Goal: Task Accomplishment & Management: Use online tool/utility

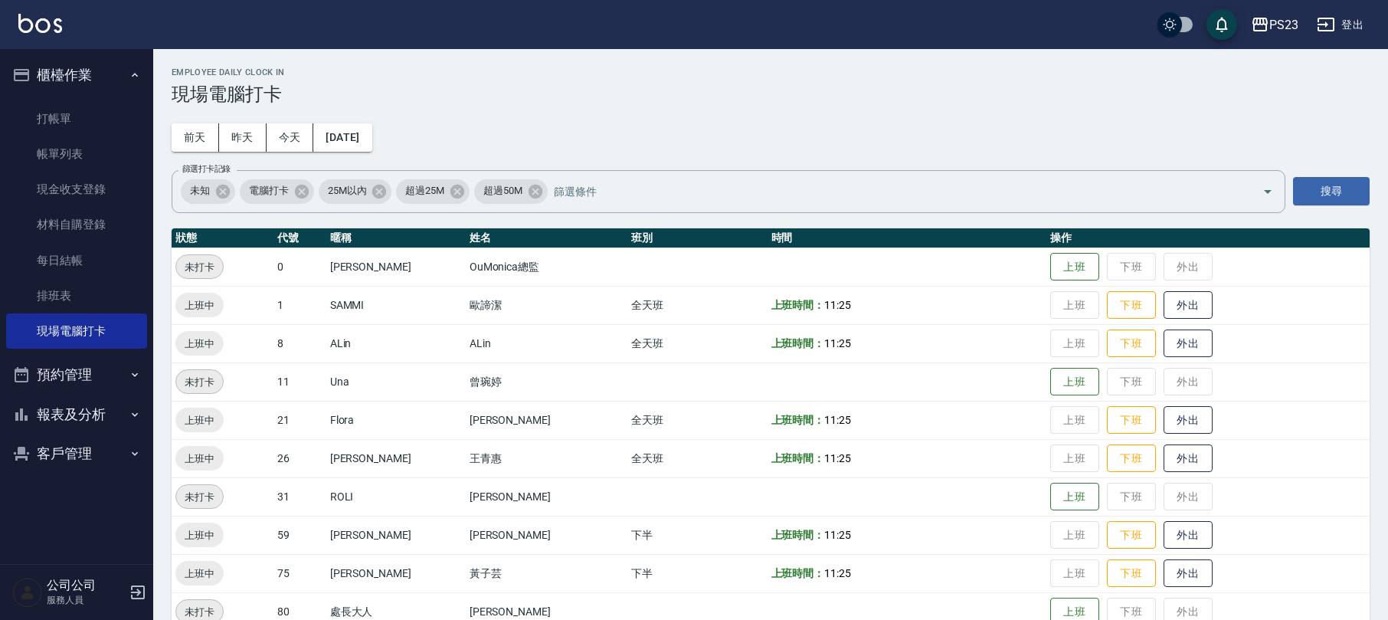
click at [97, 405] on button "報表及分析" at bounding box center [76, 415] width 141 height 40
click at [112, 408] on button "報表及分析" at bounding box center [76, 415] width 141 height 40
click at [66, 454] on button "客戶管理" at bounding box center [76, 454] width 141 height 40
click at [57, 492] on link "客戶列表" at bounding box center [76, 497] width 141 height 35
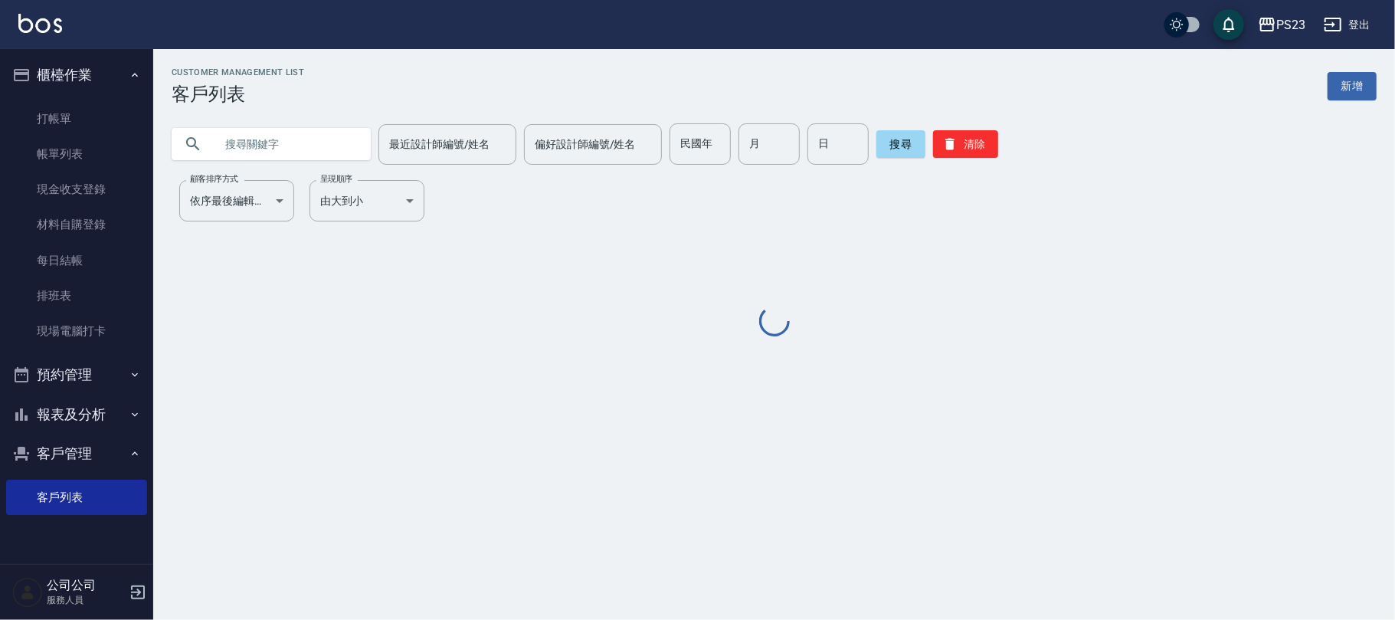
click at [297, 144] on input "text" at bounding box center [287, 143] width 144 height 41
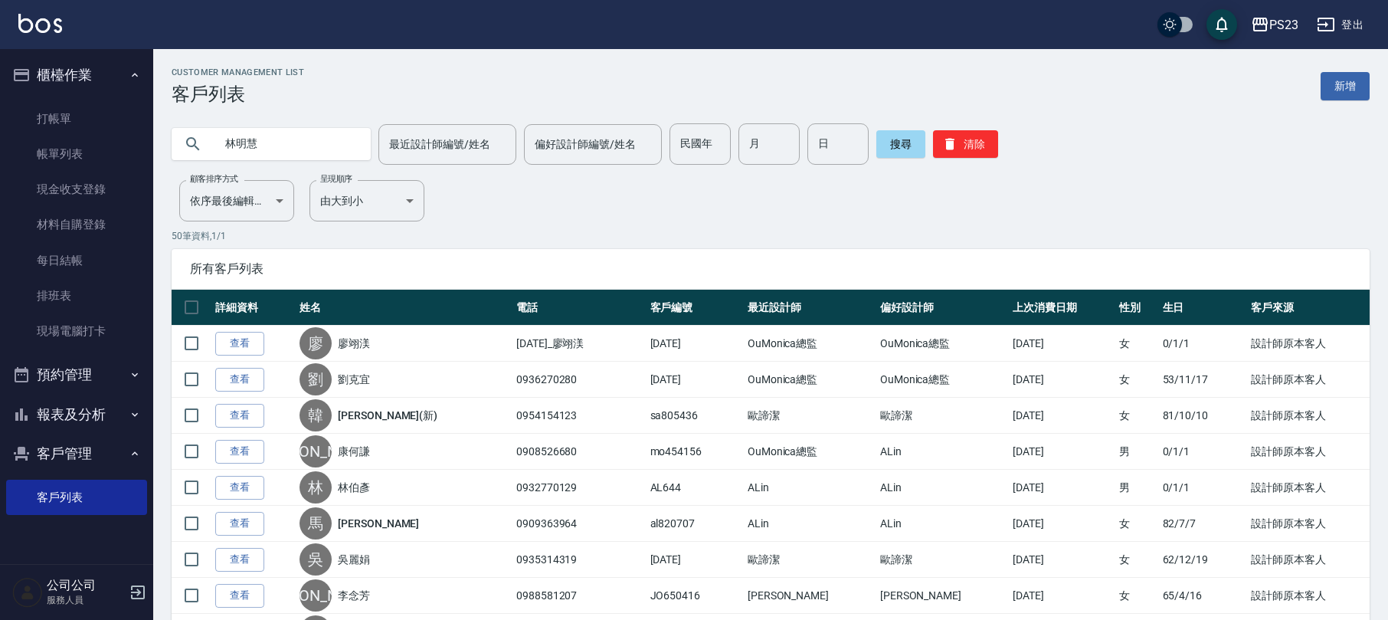
type input "林明慧"
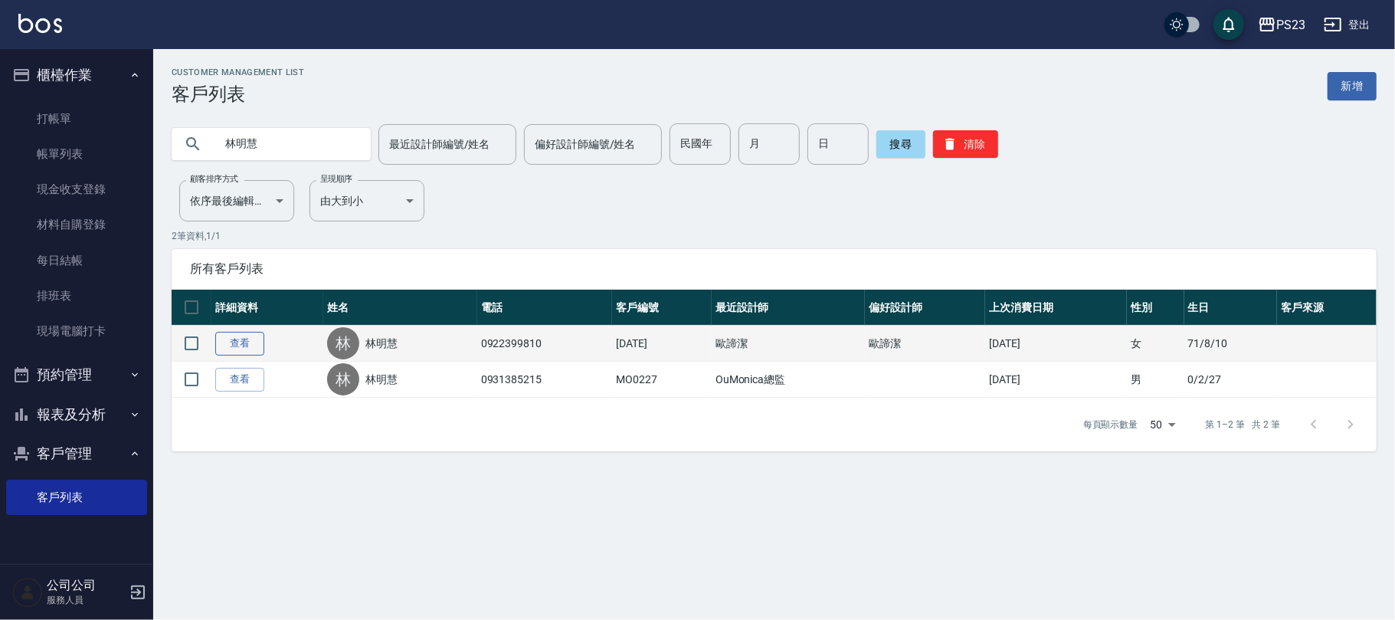
click at [236, 338] on link "查看" at bounding box center [239, 344] width 49 height 24
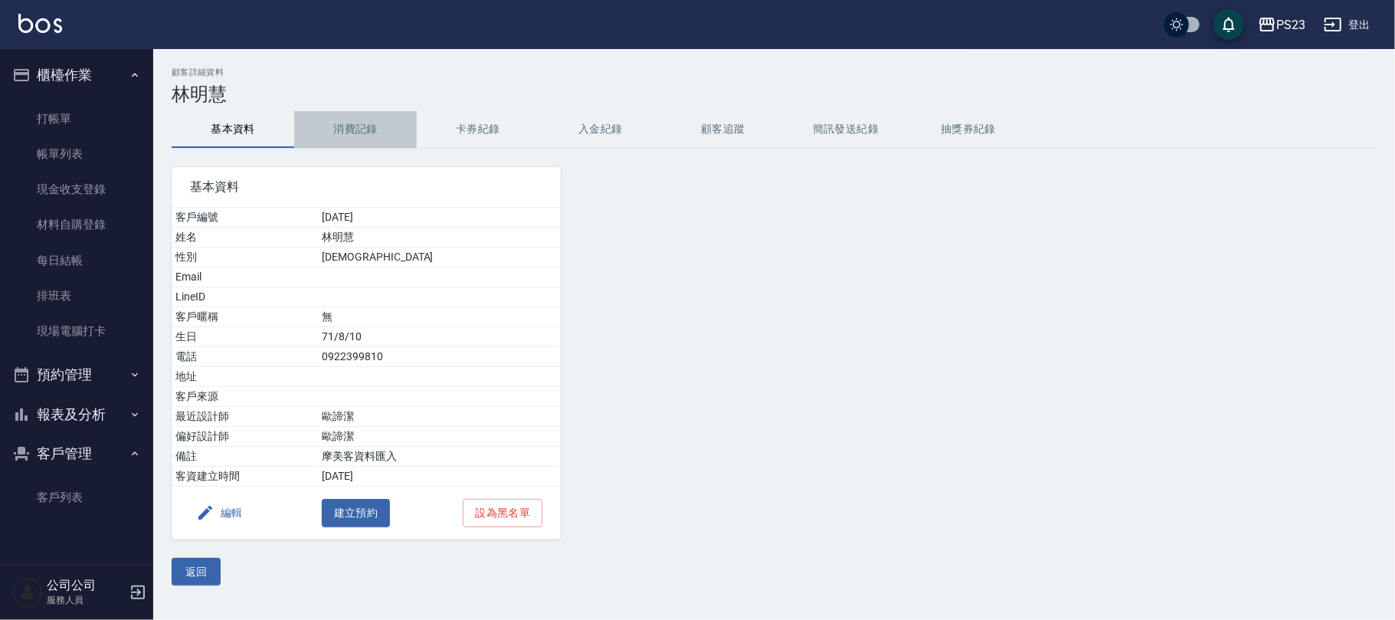
click at [345, 126] on button "消費記錄" at bounding box center [355, 129] width 123 height 37
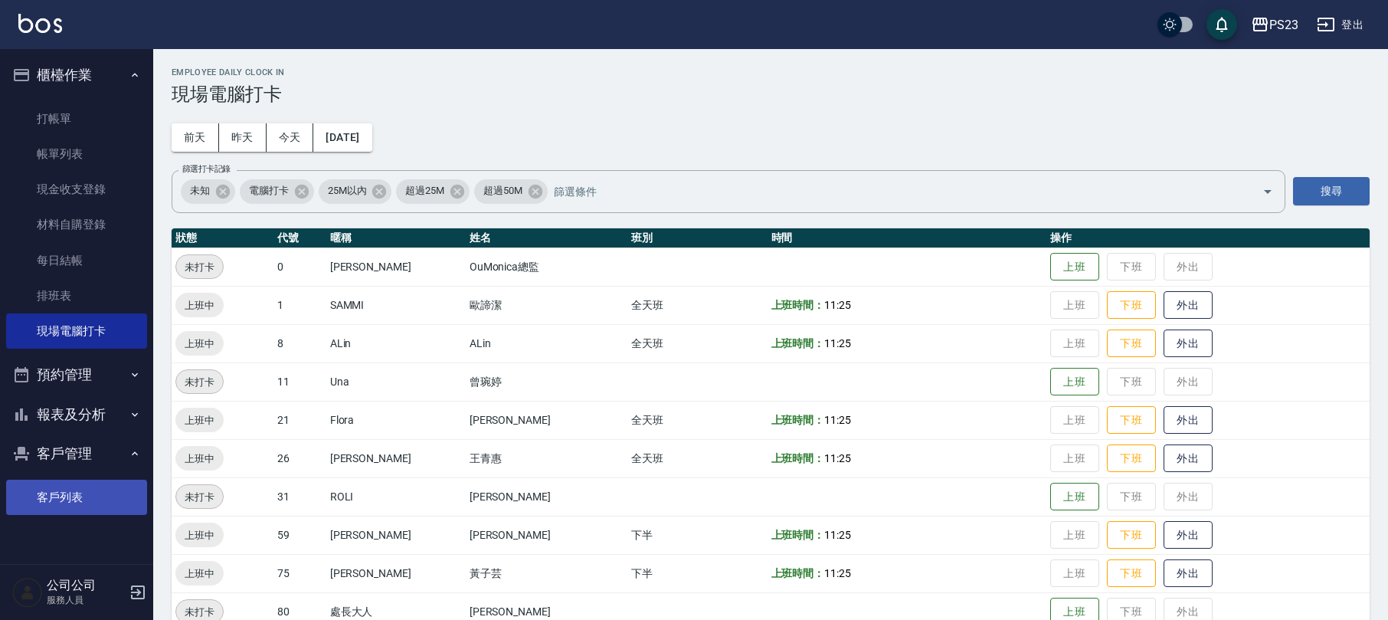
click at [55, 494] on link "客戶列表" at bounding box center [76, 497] width 141 height 35
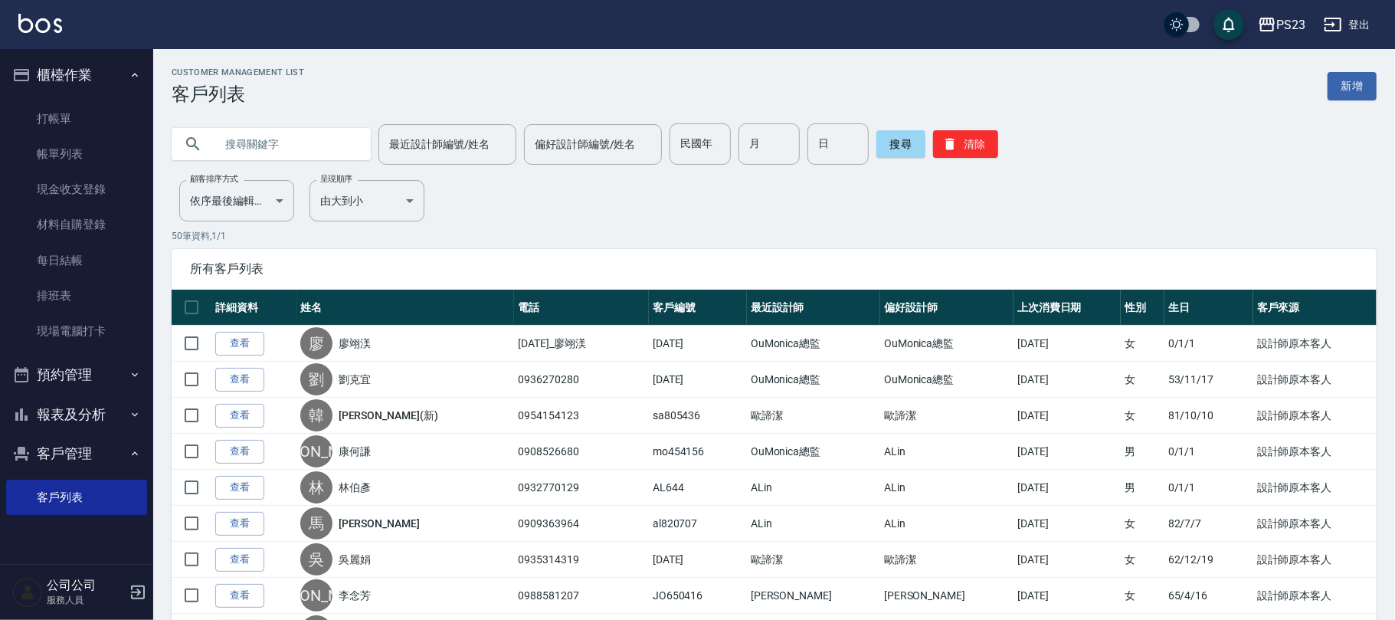
click at [242, 141] on input "text" at bounding box center [287, 143] width 144 height 41
type input "林明慧"
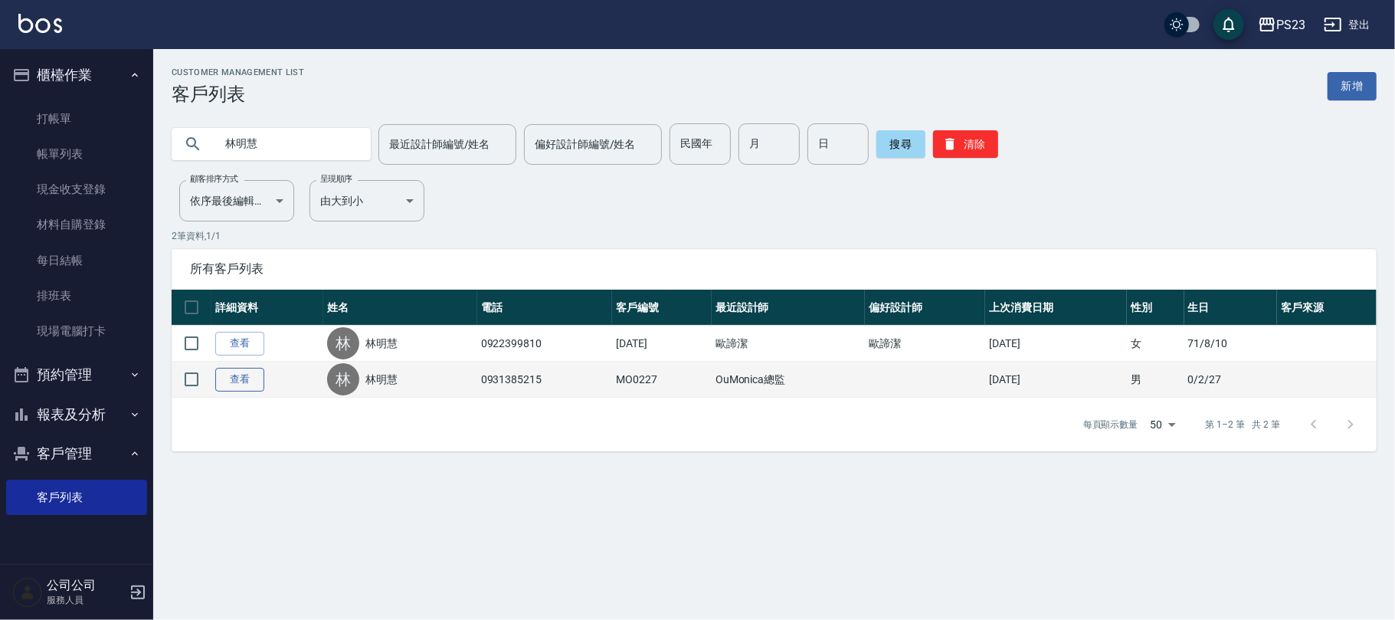
click at [228, 378] on link "查看" at bounding box center [239, 380] width 49 height 24
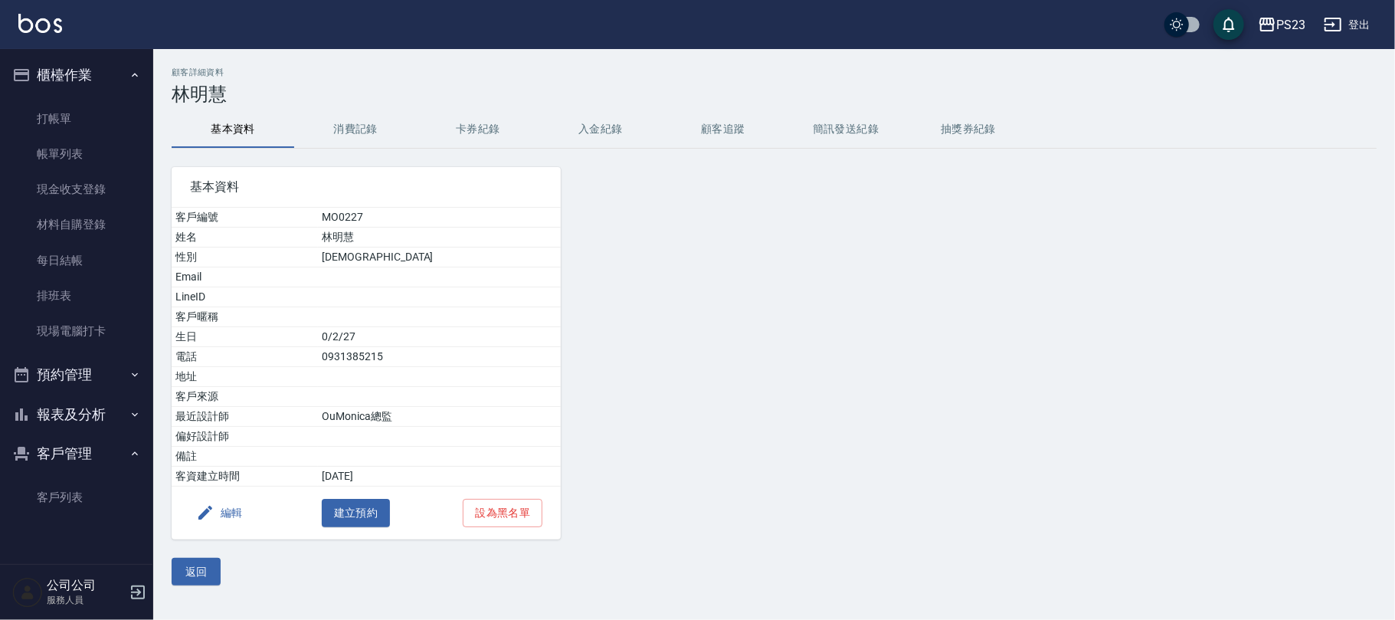
click at [601, 123] on button "入金紀錄" at bounding box center [600, 129] width 123 height 37
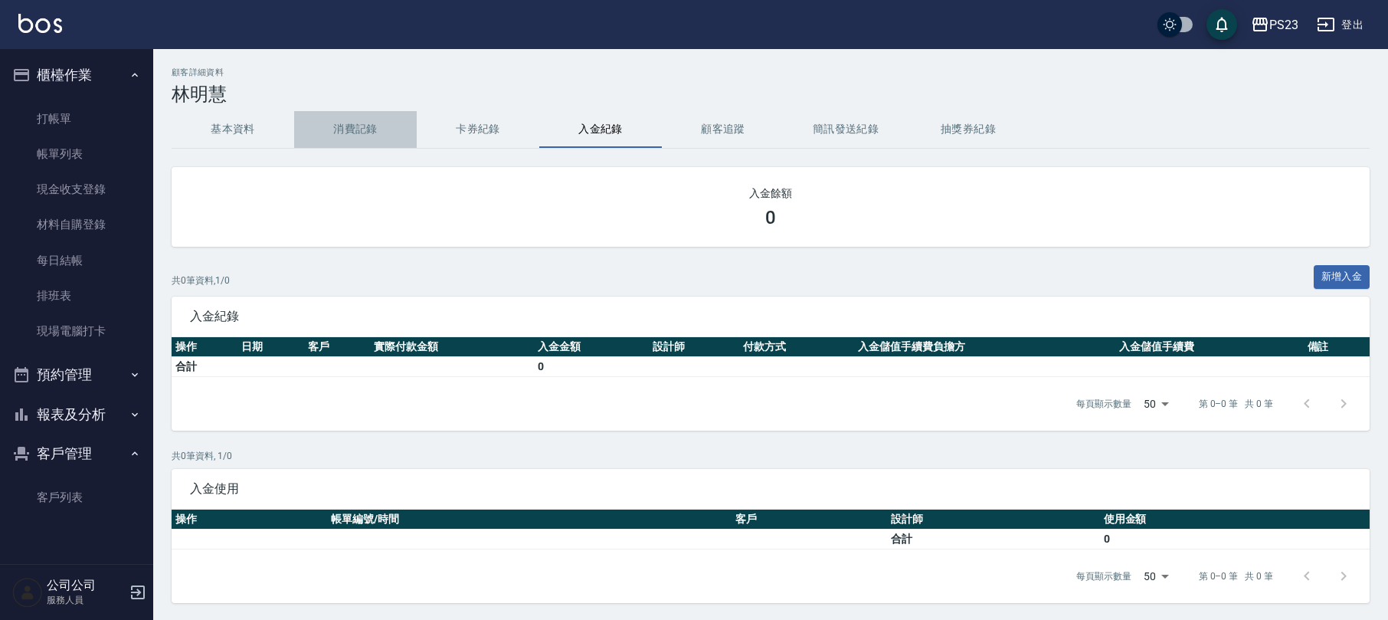
click at [369, 141] on button "消費記錄" at bounding box center [355, 129] width 123 height 37
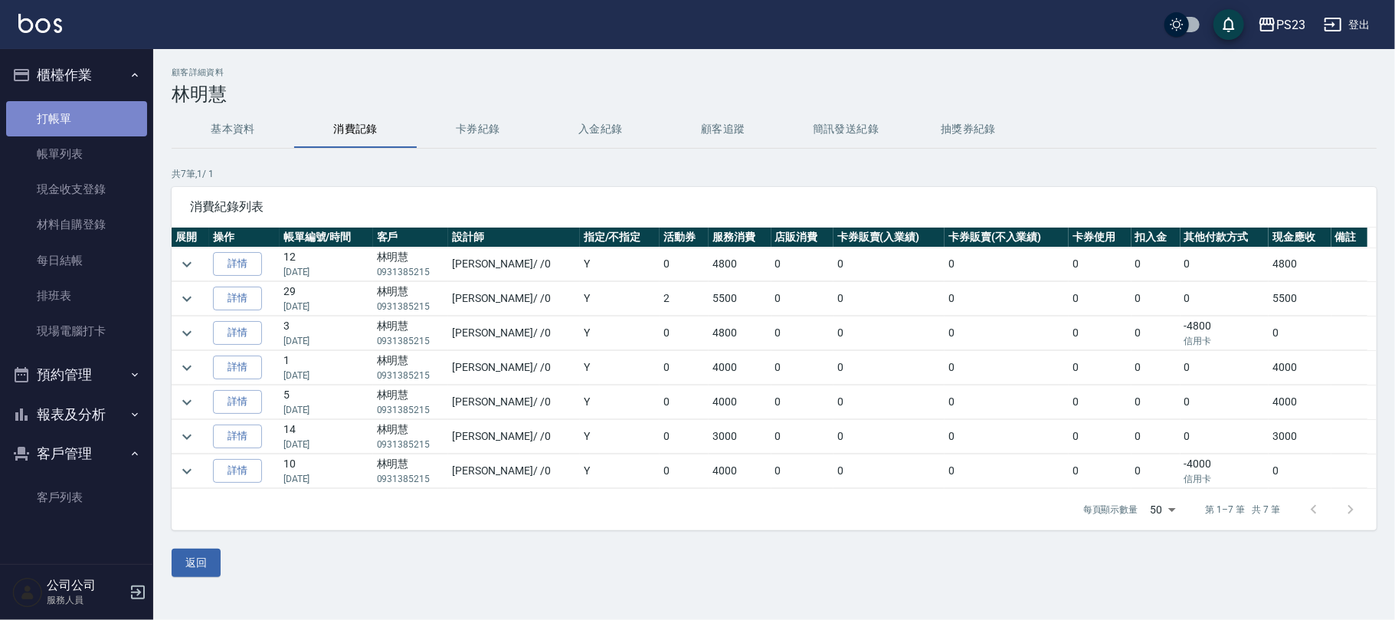
click at [55, 110] on link "打帳單" at bounding box center [76, 118] width 141 height 35
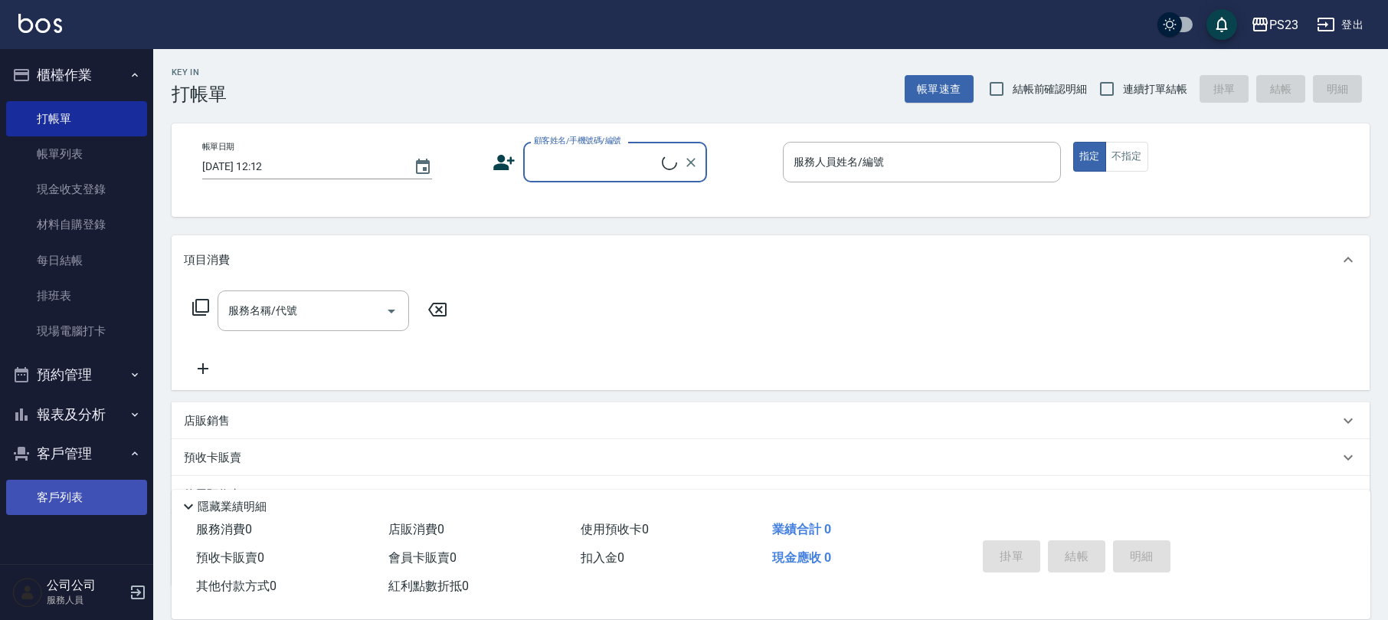
click at [77, 500] on link "客戶列表" at bounding box center [76, 497] width 141 height 35
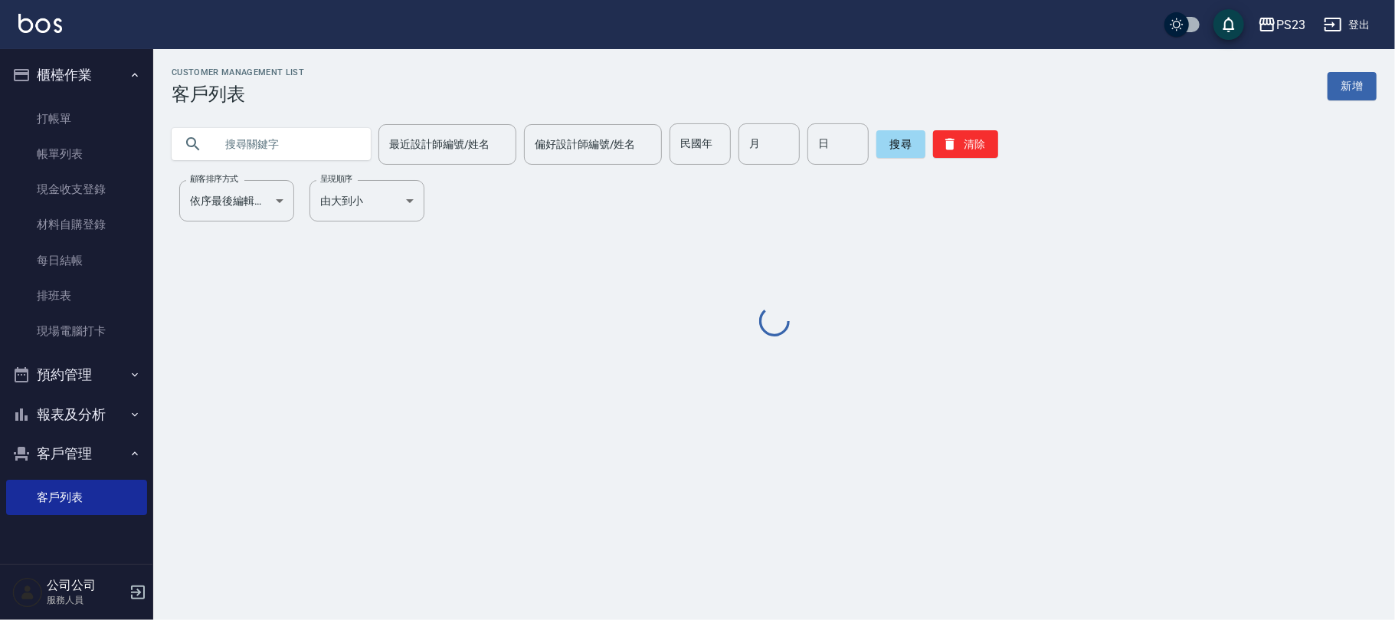
click at [319, 144] on input "text" at bounding box center [287, 143] width 144 height 41
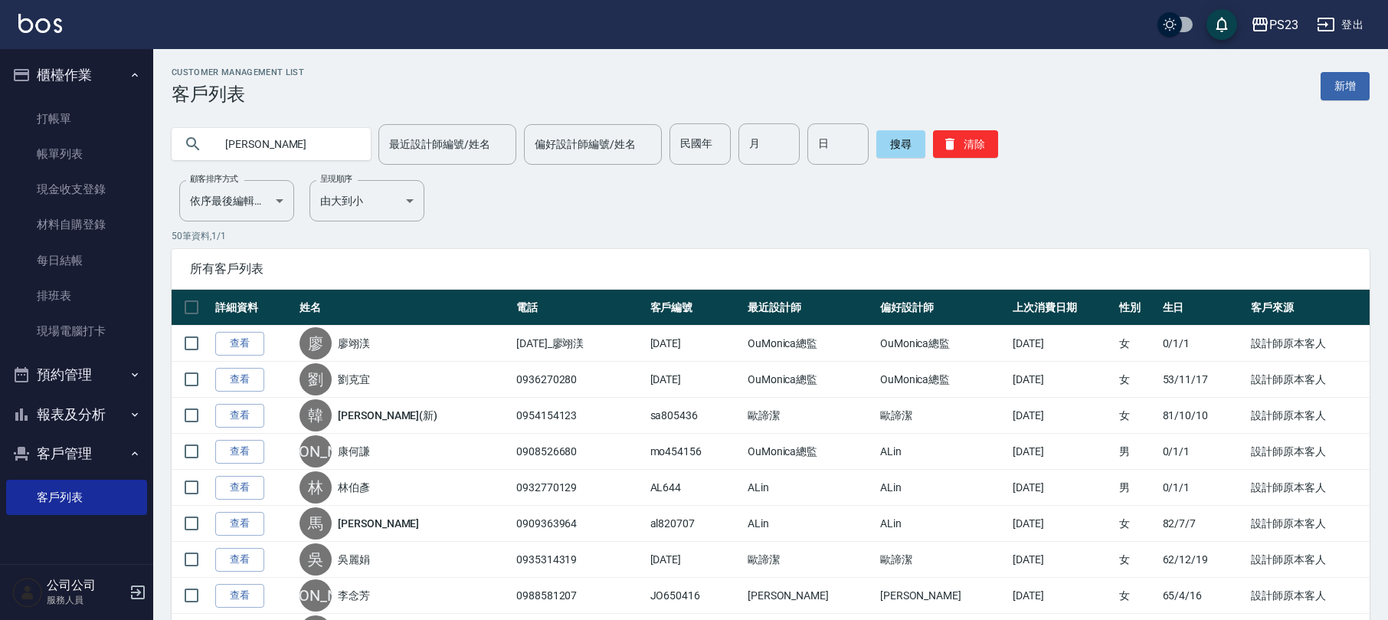
type input "[PERSON_NAME]"
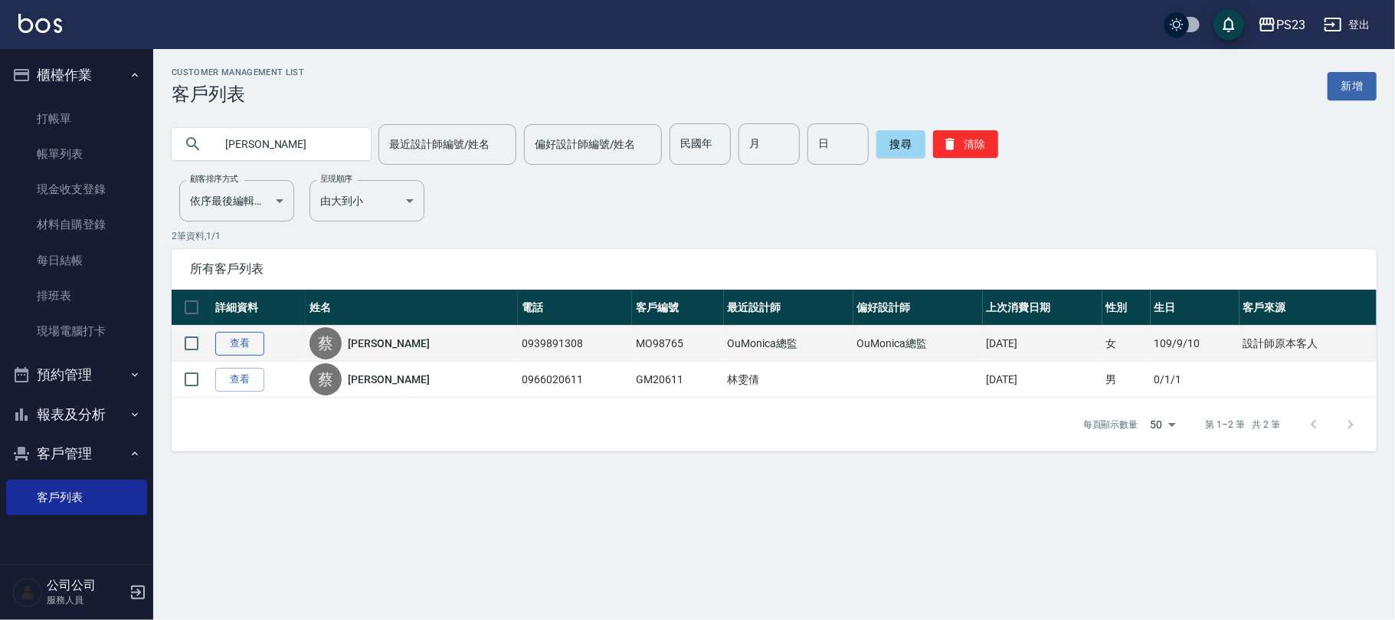
click at [256, 343] on link "查看" at bounding box center [239, 344] width 49 height 24
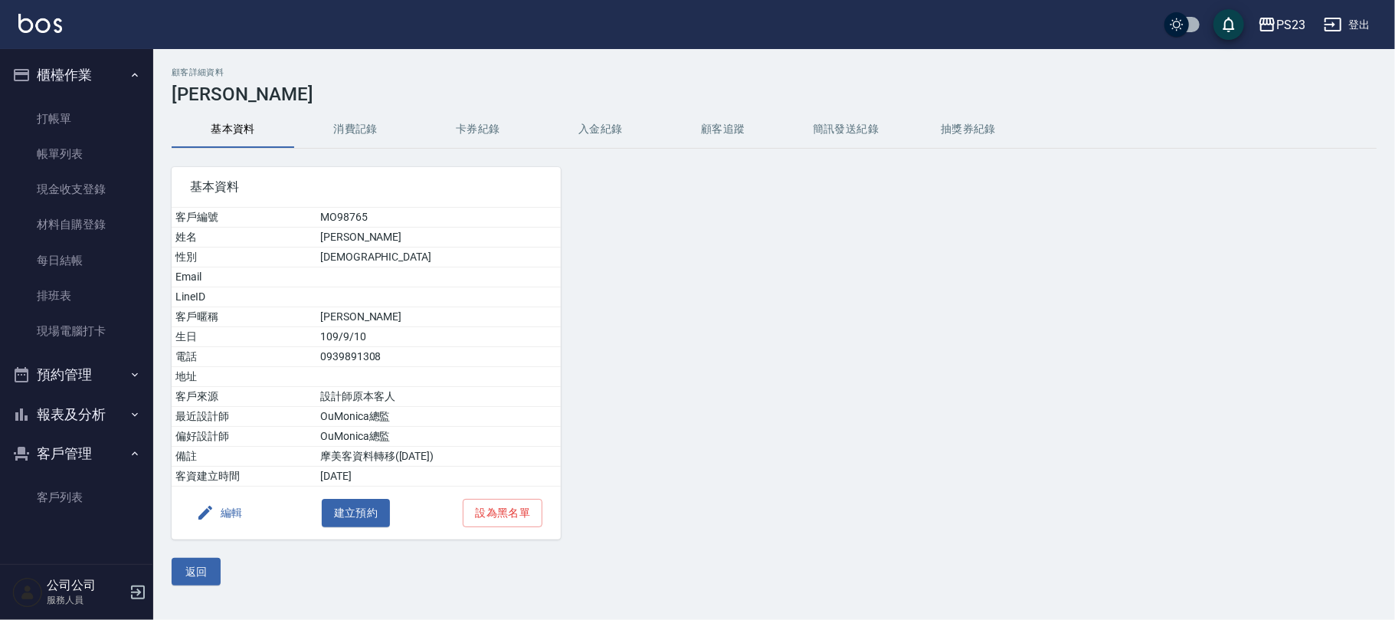
click at [611, 139] on button "入金紀錄" at bounding box center [600, 129] width 123 height 37
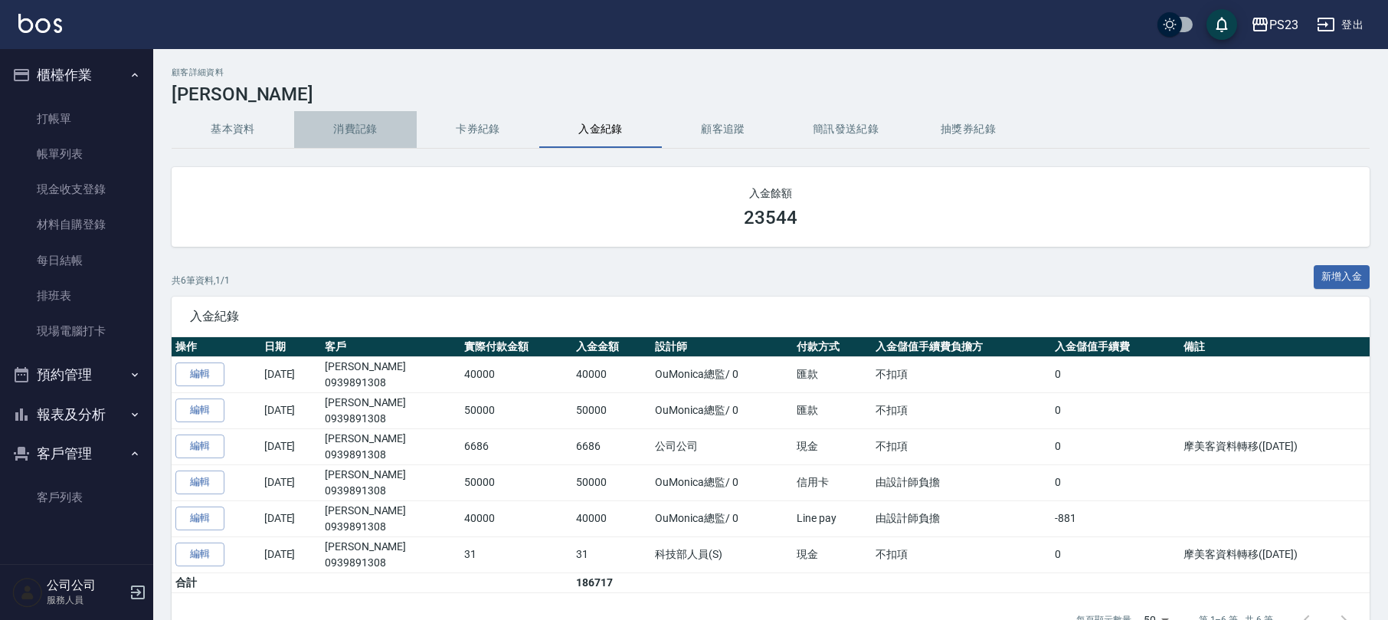
click at [349, 144] on button "消費記錄" at bounding box center [355, 129] width 123 height 37
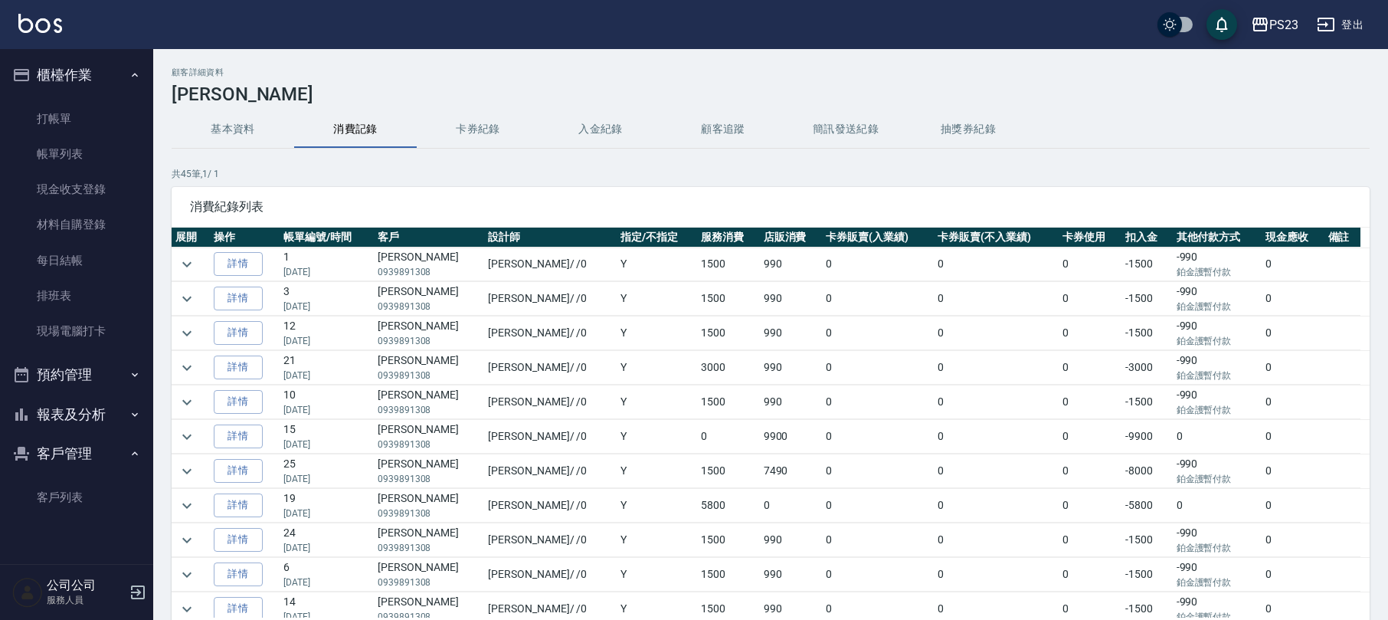
scroll to position [204, 0]
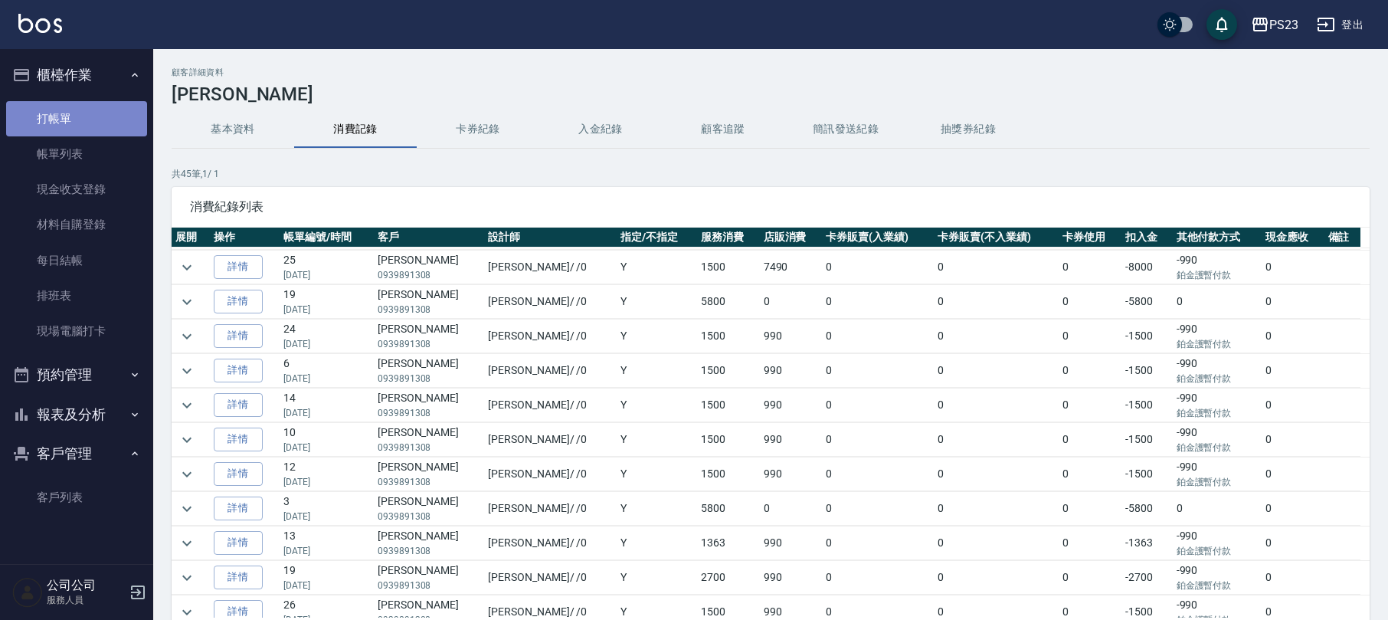
click at [87, 116] on link "打帳單" at bounding box center [76, 118] width 141 height 35
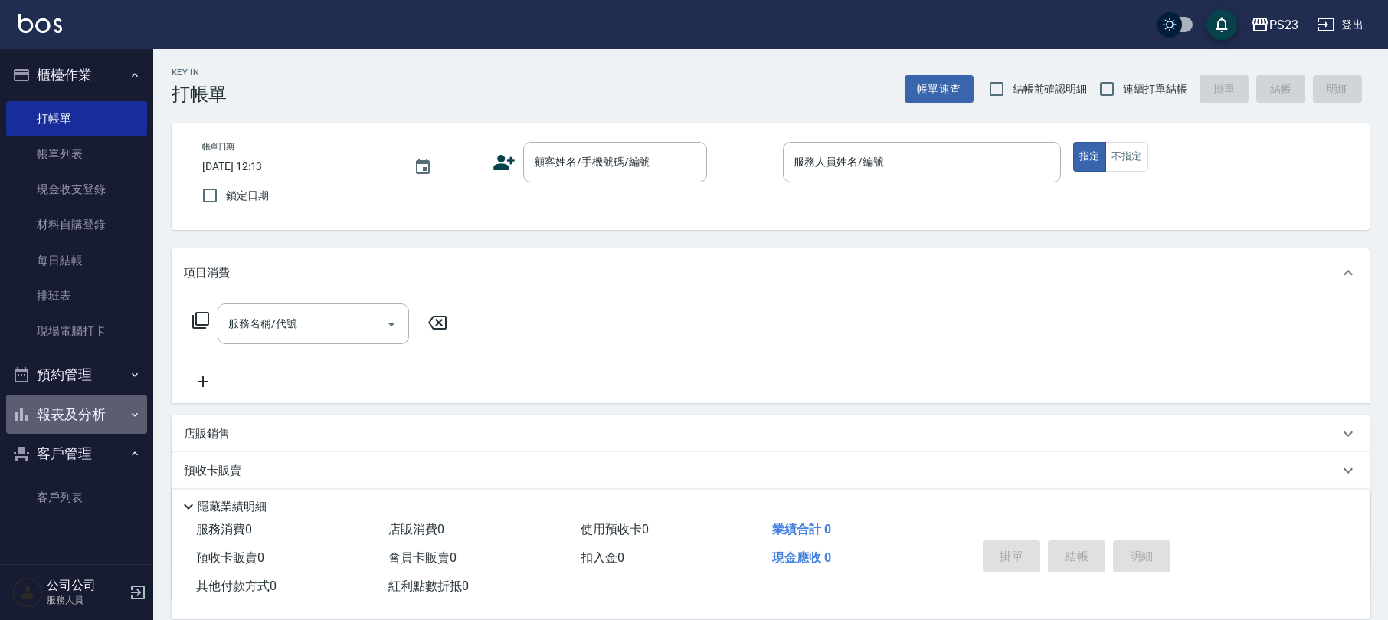
click at [133, 411] on icon "button" at bounding box center [135, 414] width 12 height 12
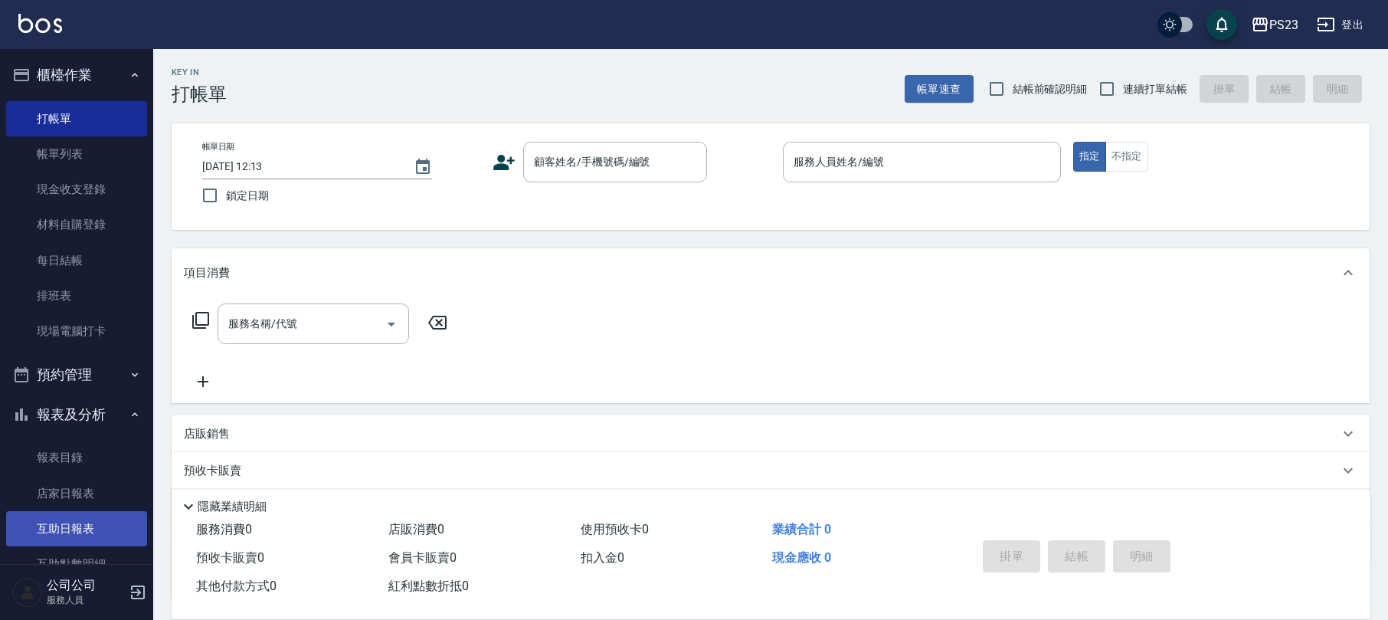
scroll to position [102, 0]
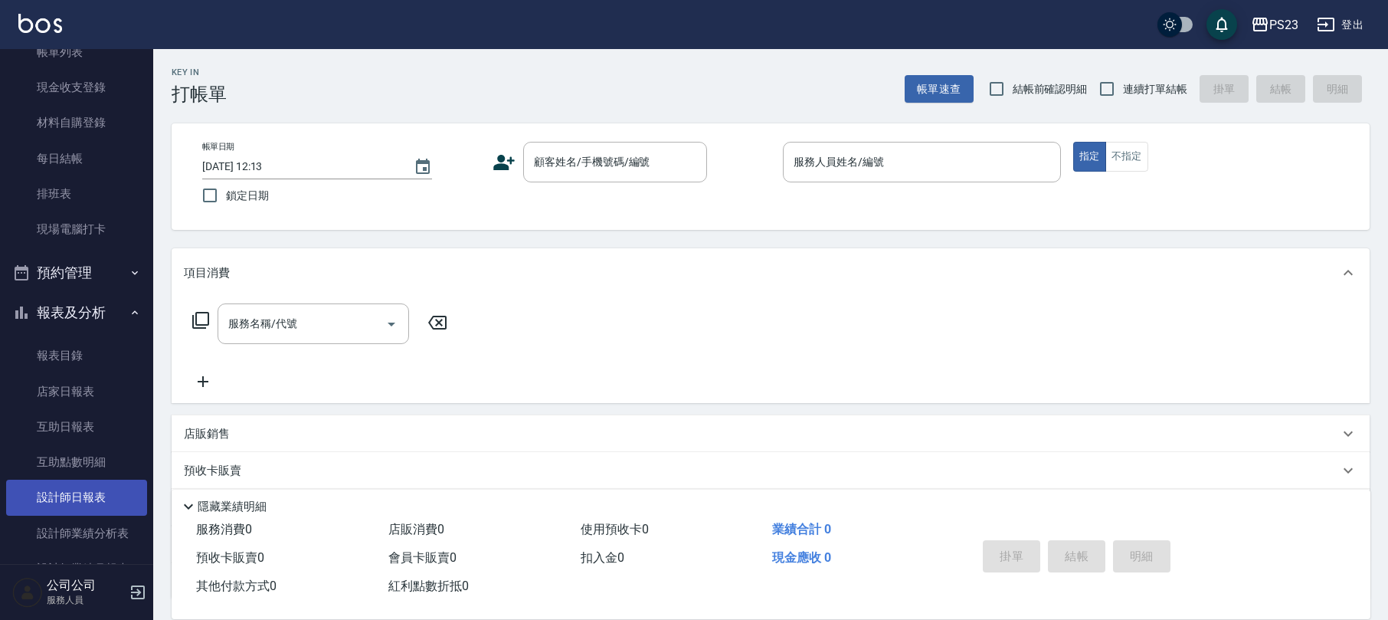
click at [84, 491] on link "設計師日報表" at bounding box center [76, 497] width 141 height 35
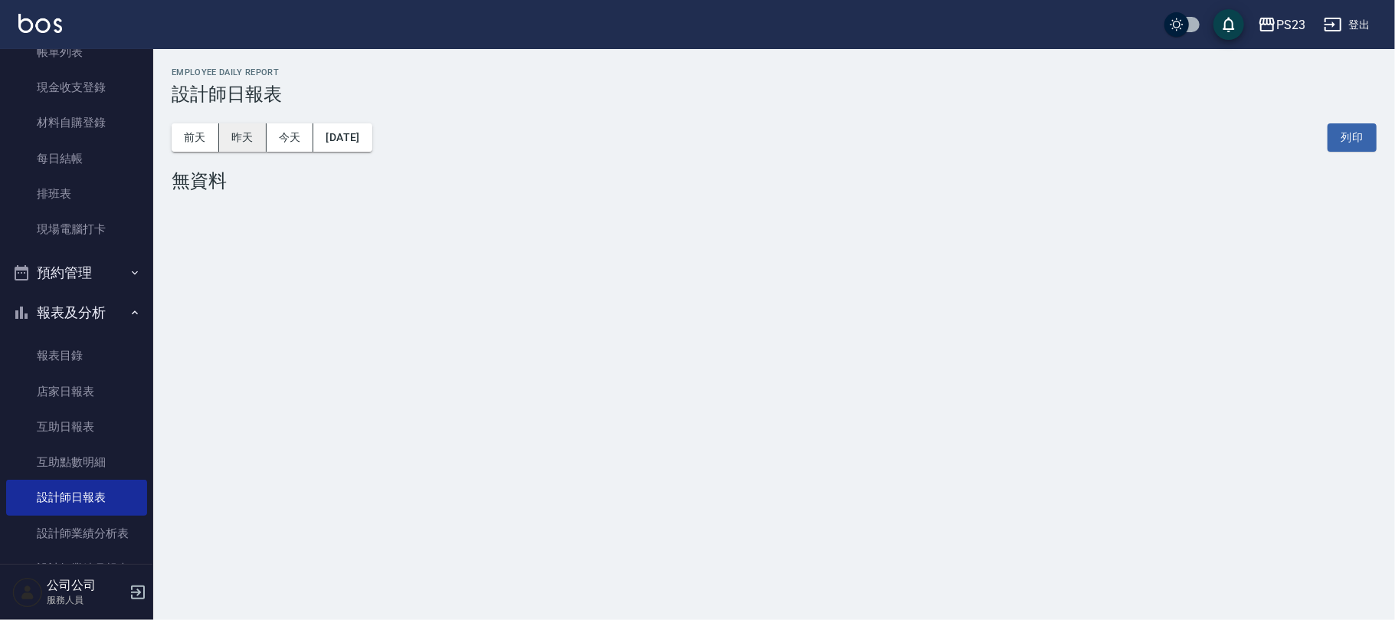
click at [258, 135] on button "昨天" at bounding box center [243, 137] width 48 height 28
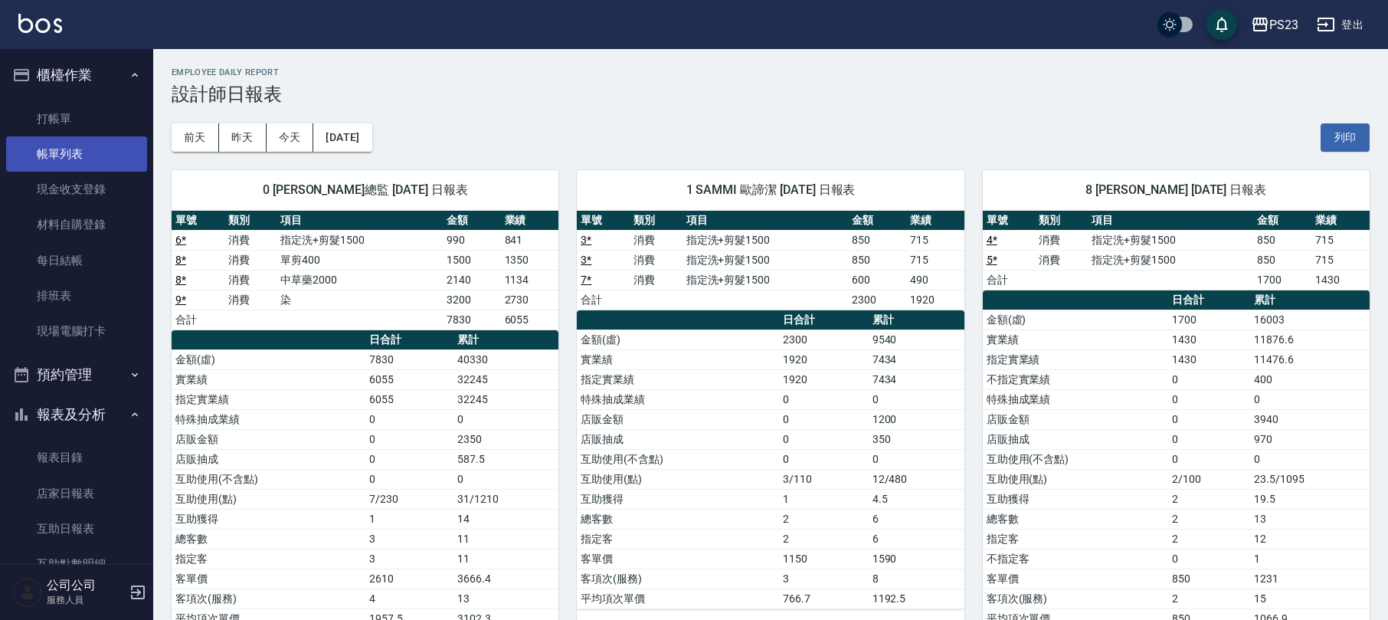
click at [38, 161] on link "帳單列表" at bounding box center [76, 153] width 141 height 35
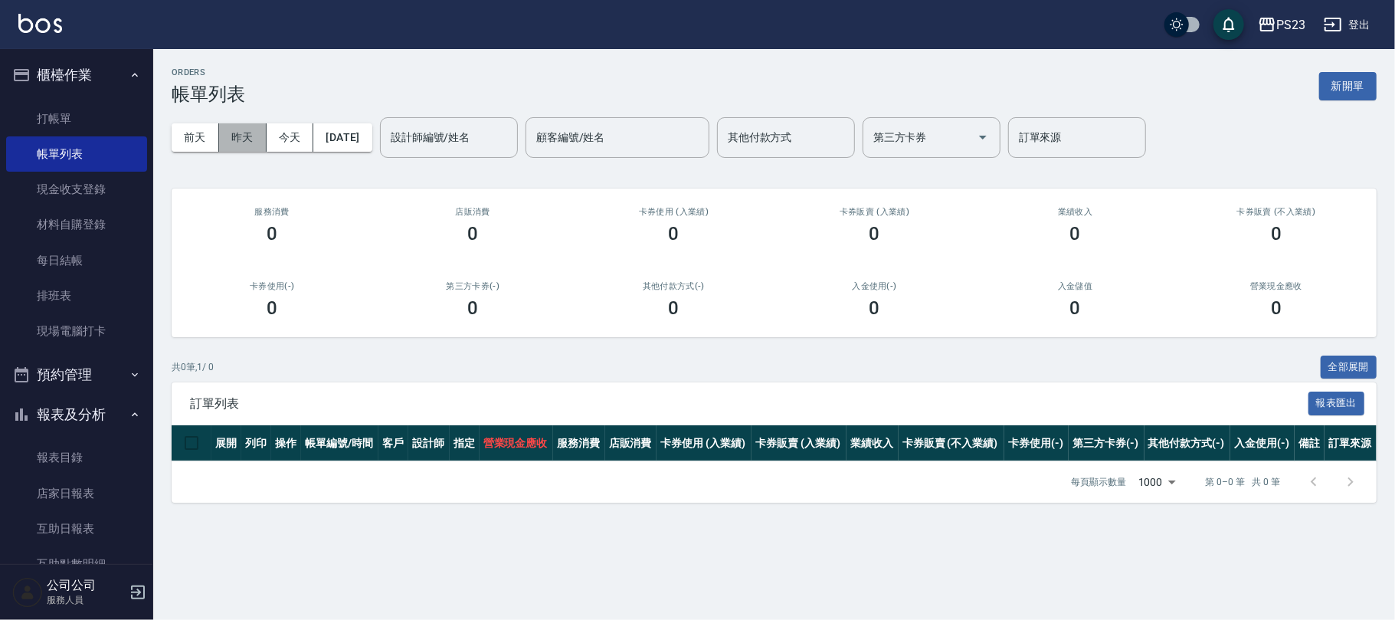
click at [254, 138] on button "昨天" at bounding box center [243, 137] width 48 height 28
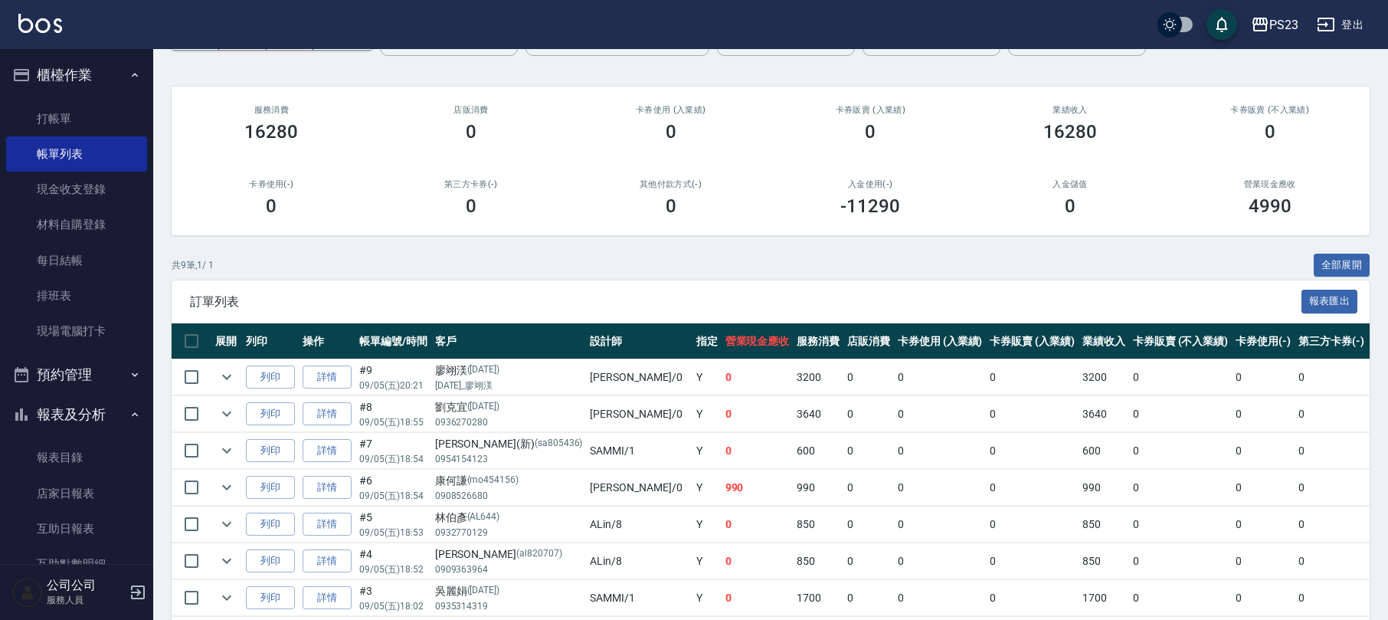
scroll to position [252, 0]
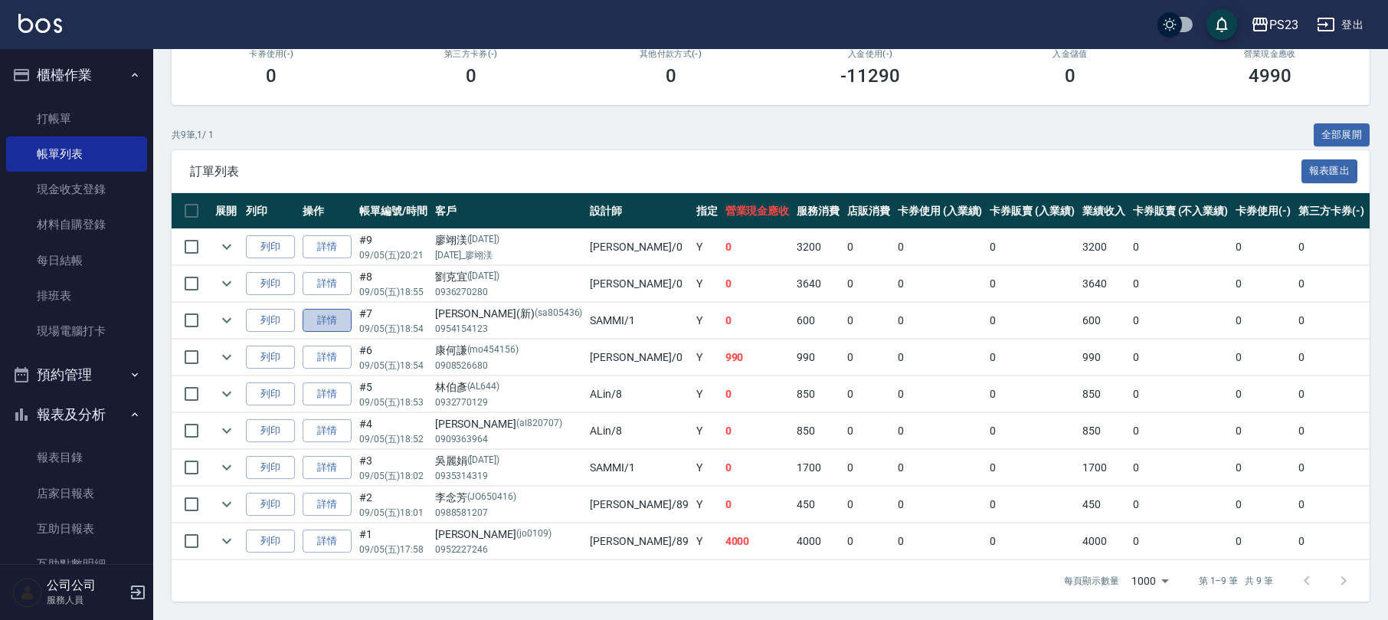
click at [322, 309] on link "詳情" at bounding box center [327, 321] width 49 height 24
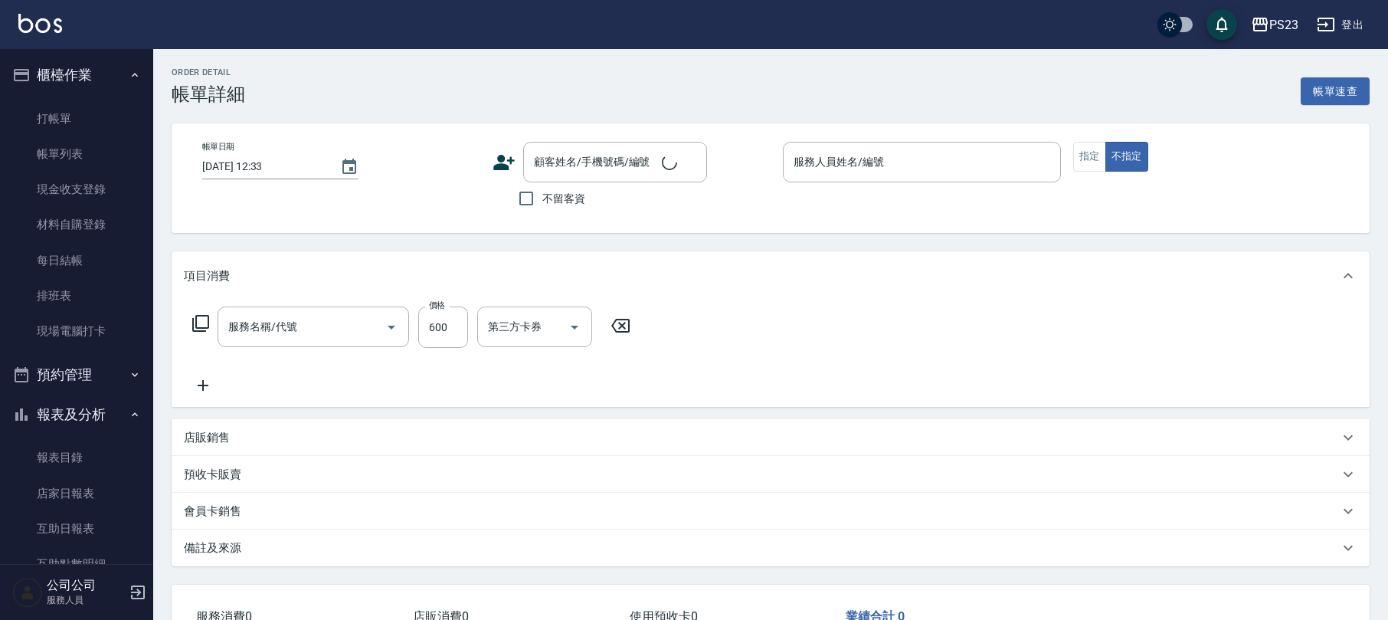
type input "指定洗+剪髮1500(306)"
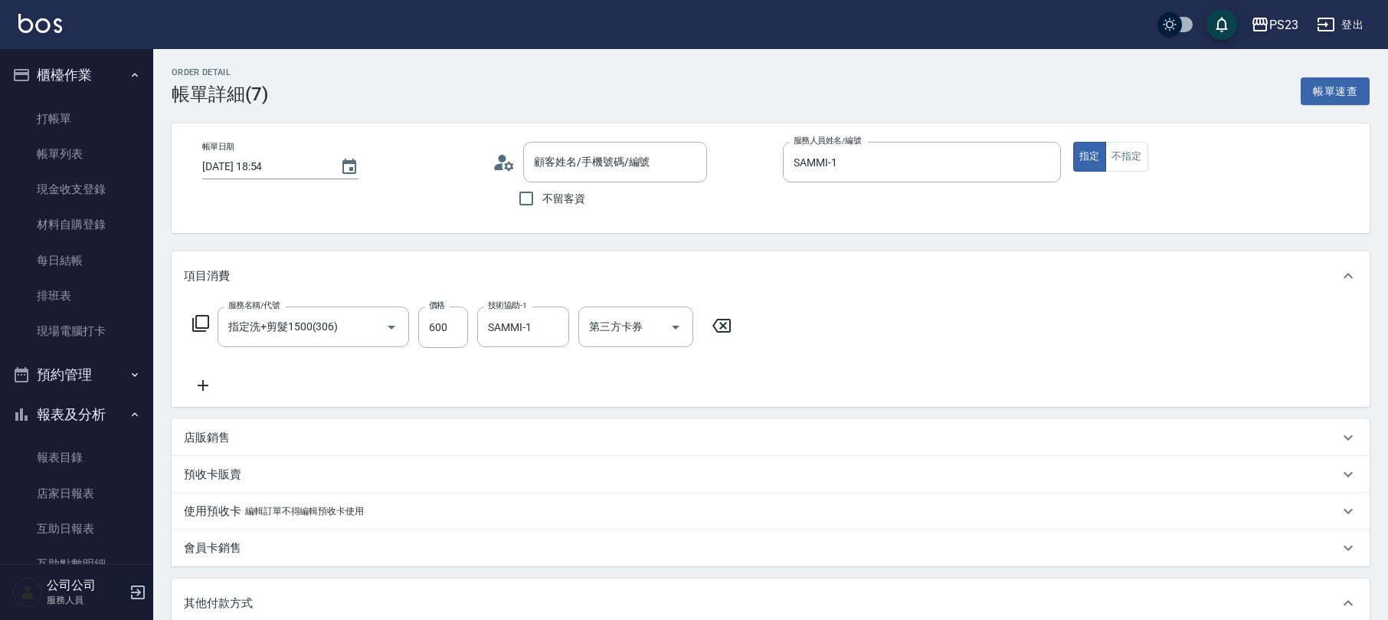
type input "[DATE] 18:54"
type input "SAMMI-1"
type input "設計師原本客人"
type input "[PERSON_NAME](新)/0954154123/sa805436"
click at [724, 325] on icon at bounding box center [722, 326] width 18 height 14
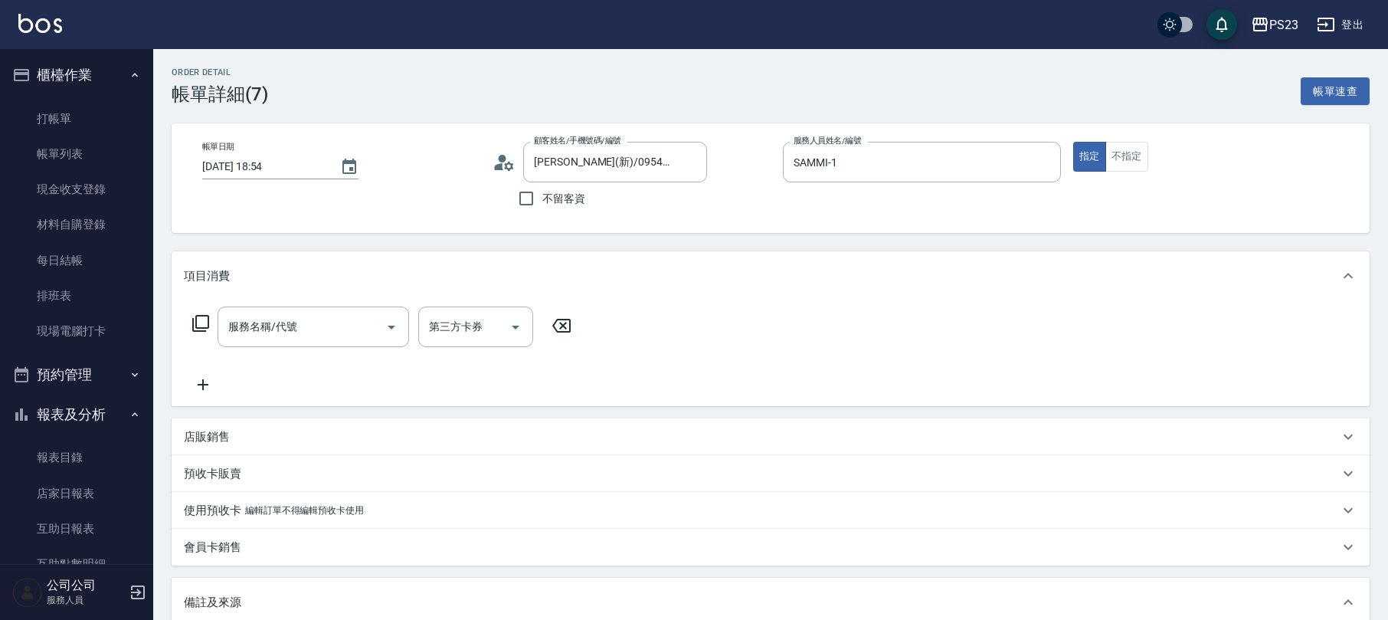
click at [202, 326] on icon at bounding box center [201, 323] width 18 height 18
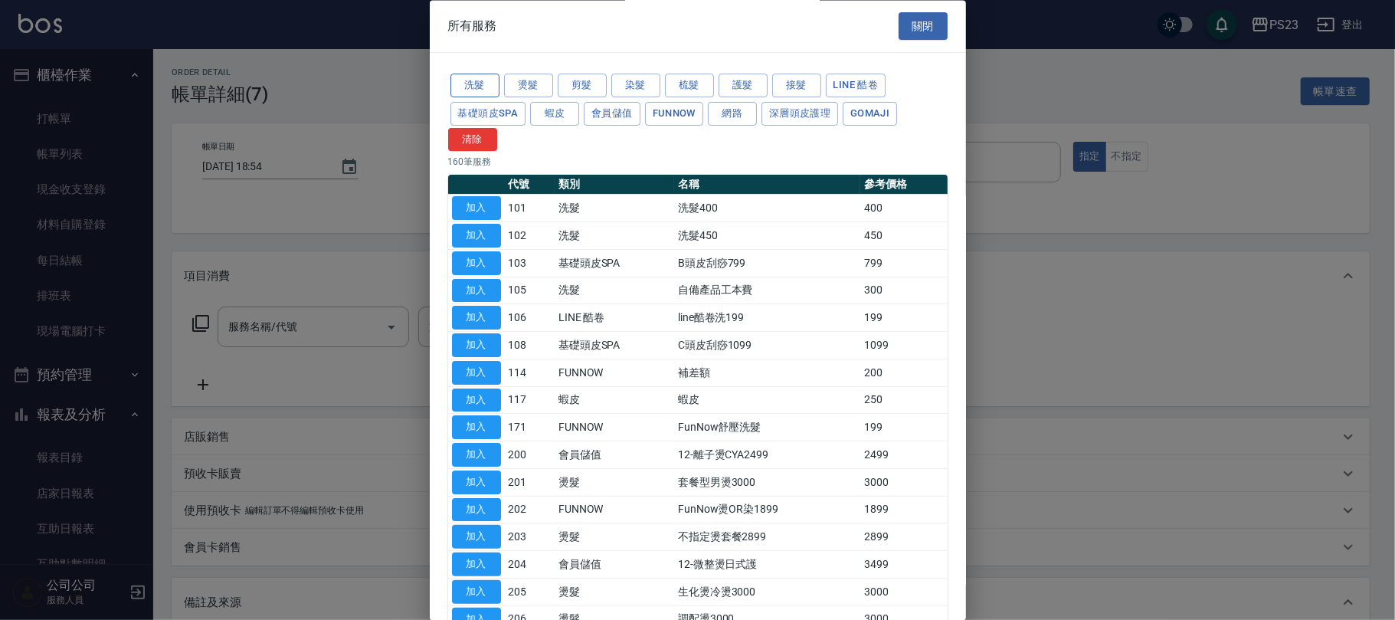
click at [484, 90] on button "洗髮" at bounding box center [475, 86] width 49 height 24
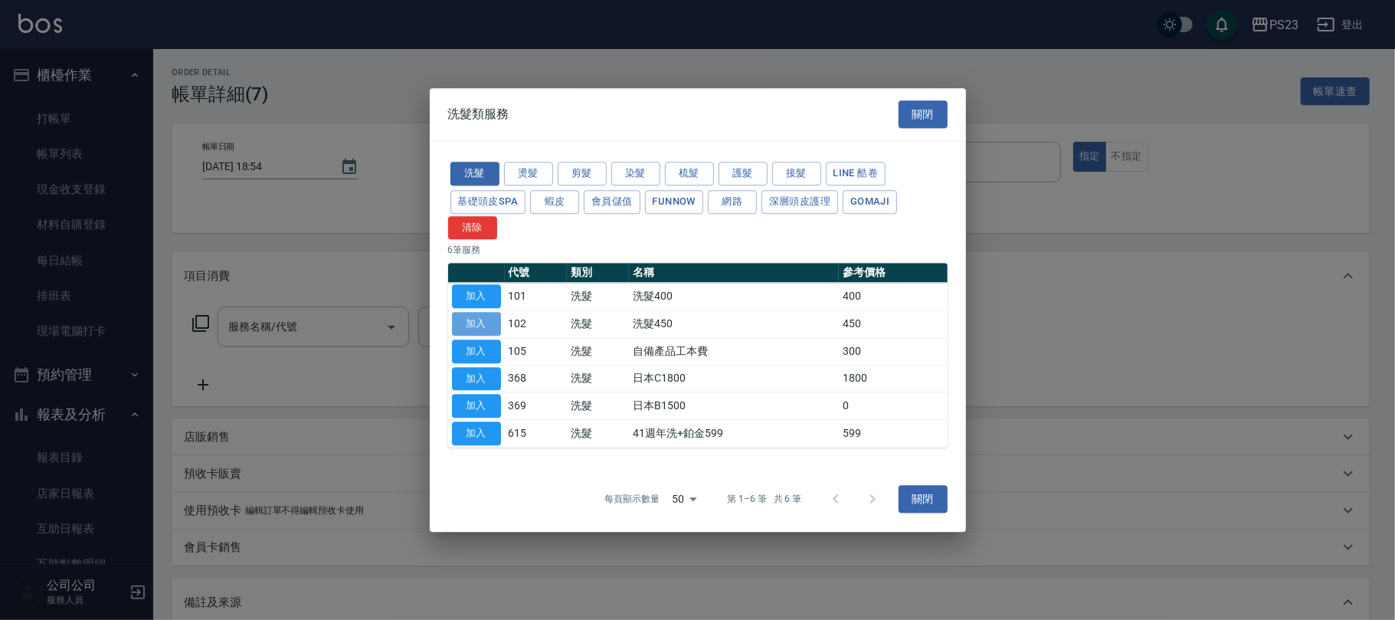
click at [483, 320] on button "加入" at bounding box center [476, 324] width 49 height 24
type input "洗髮450(102)"
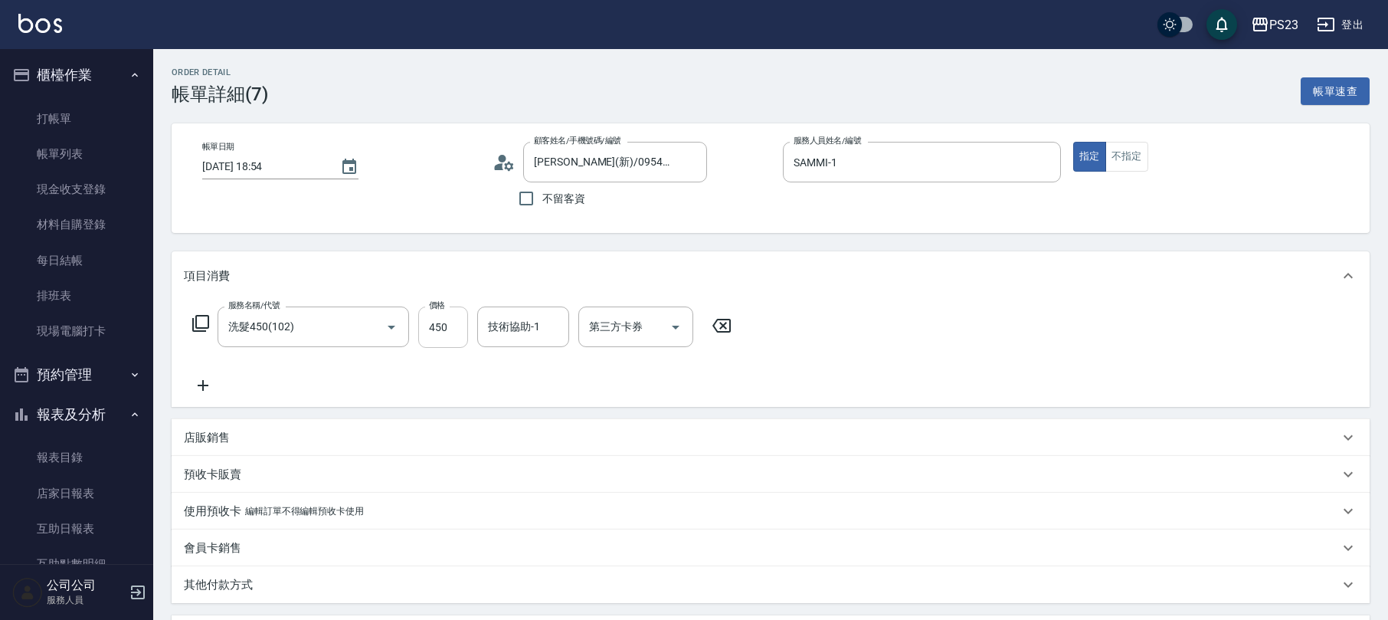
click at [443, 335] on input "450" at bounding box center [443, 326] width 50 height 41
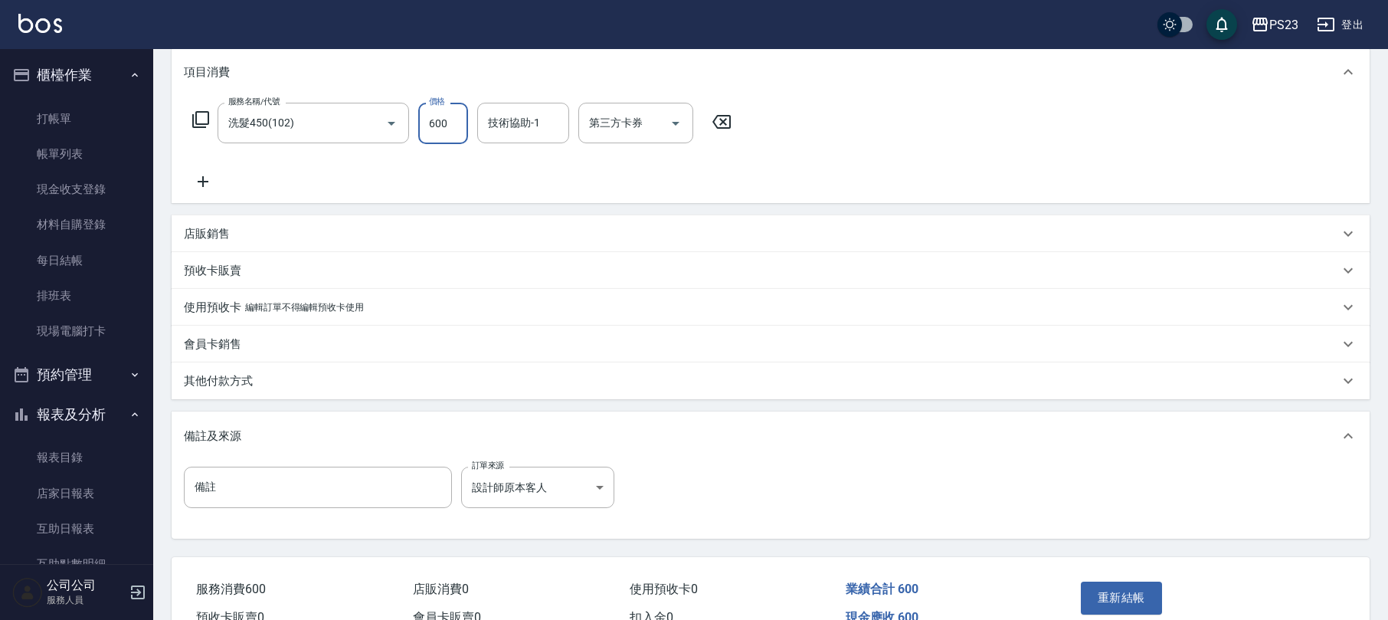
scroll to position [285, 0]
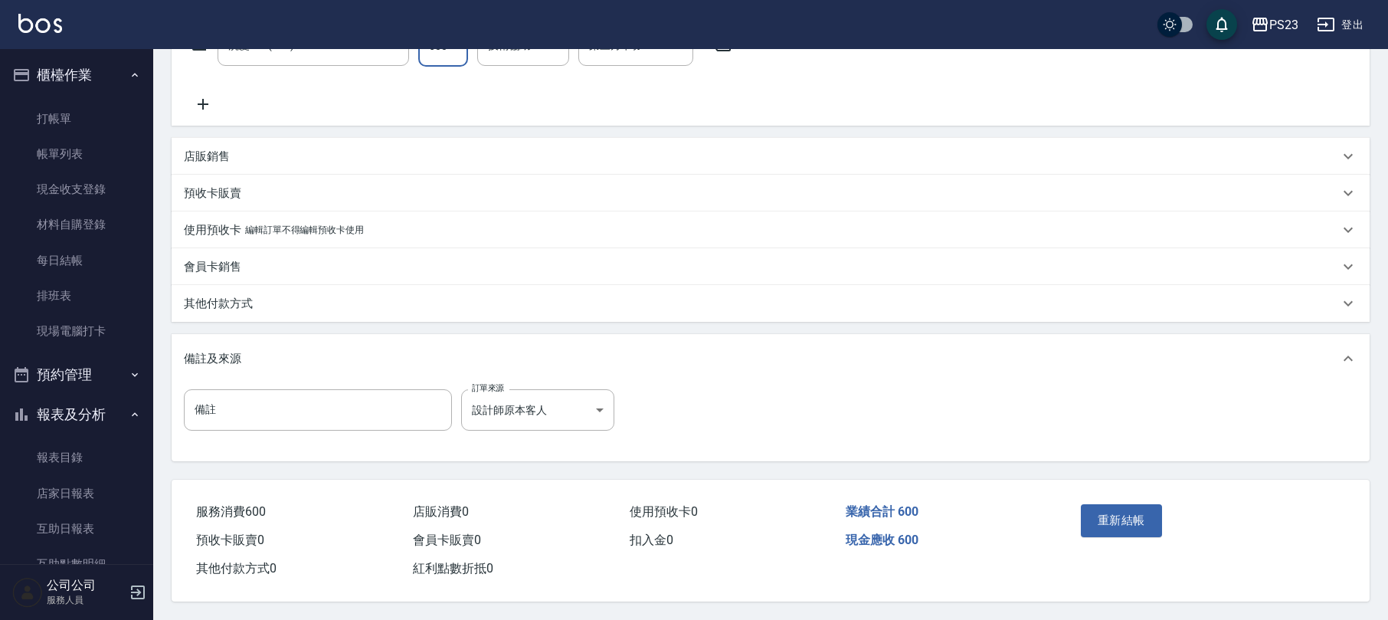
type input "600"
click at [365, 306] on div "其他付款方式" at bounding box center [761, 304] width 1155 height 16
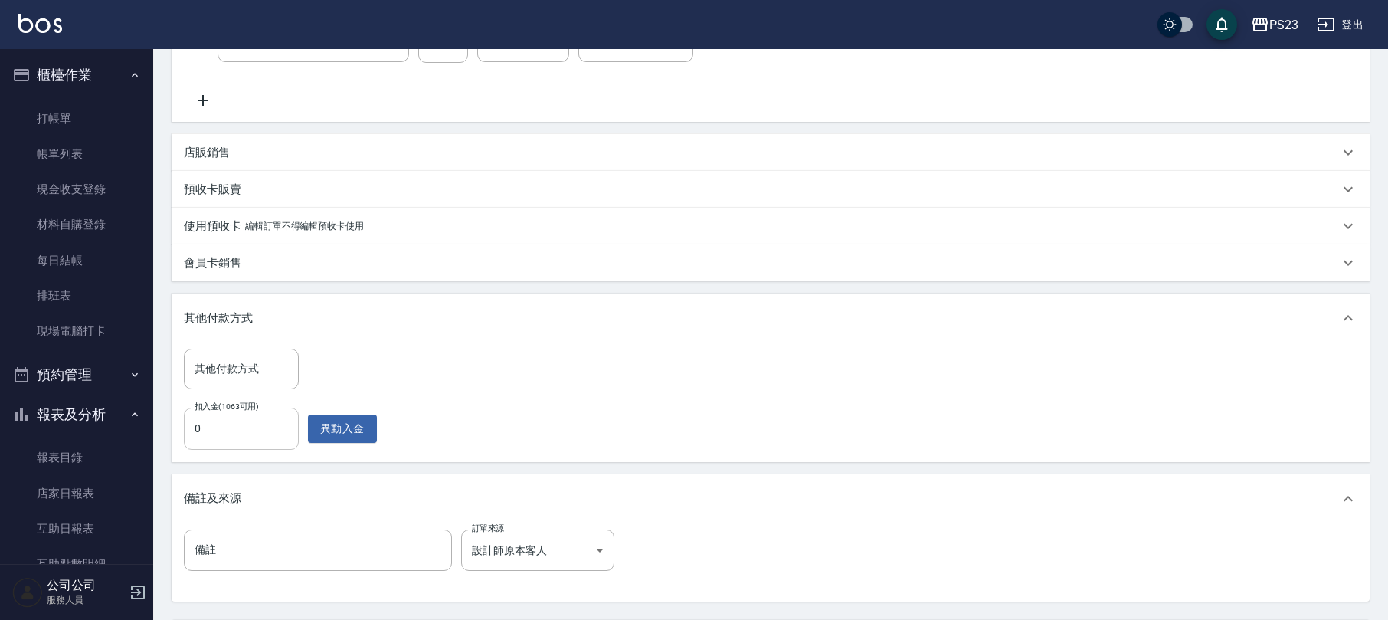
click at [252, 420] on input "0" at bounding box center [241, 428] width 115 height 41
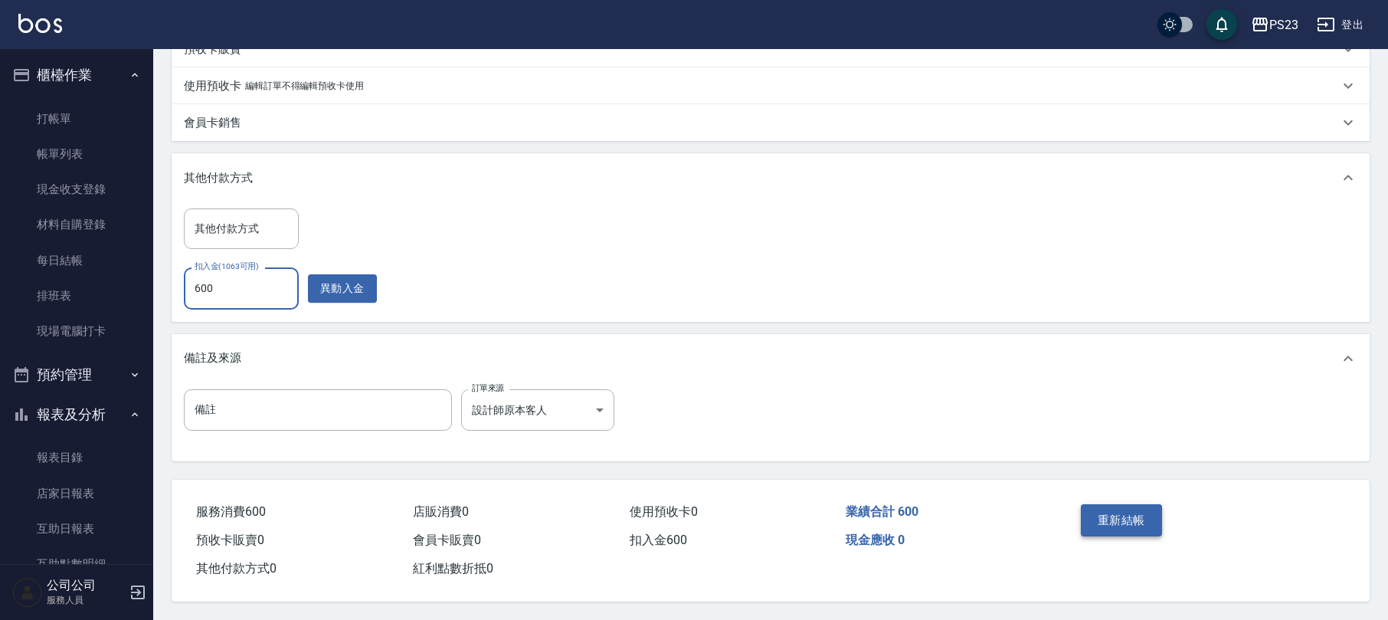
type input "600"
click at [1143, 516] on button "重新結帳" at bounding box center [1121, 520] width 81 height 32
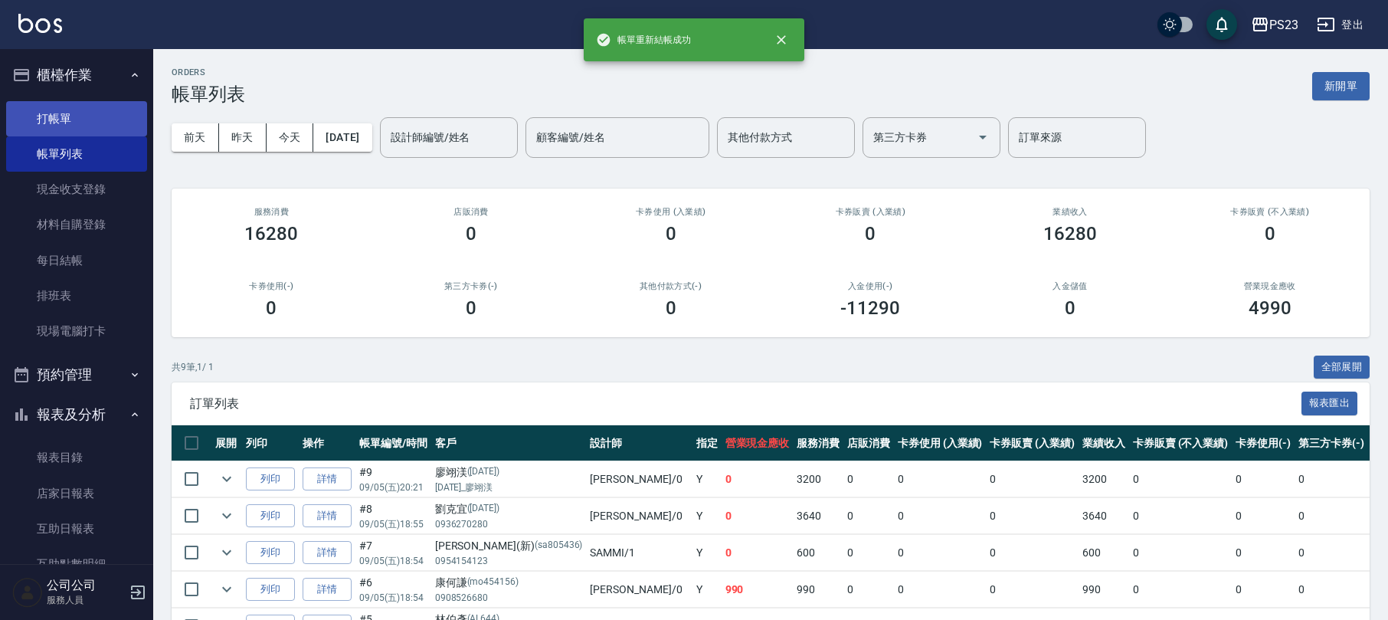
click at [66, 108] on link "打帳單" at bounding box center [76, 118] width 141 height 35
